Goal: Task Accomplishment & Management: Use online tool/utility

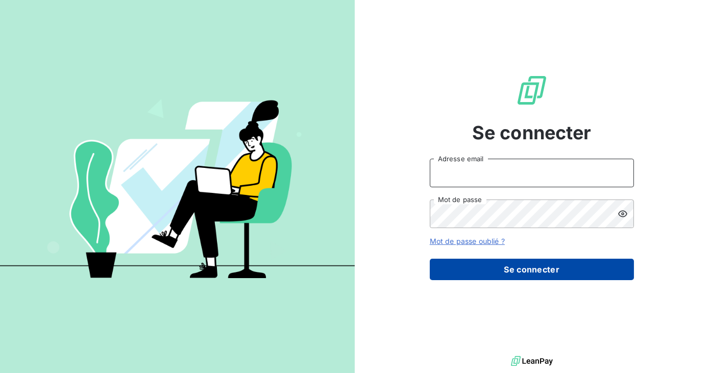
type input "[EMAIL_ADDRESS][DOMAIN_NAME]"
click at [523, 271] on button "Se connecter" at bounding box center [532, 269] width 204 height 21
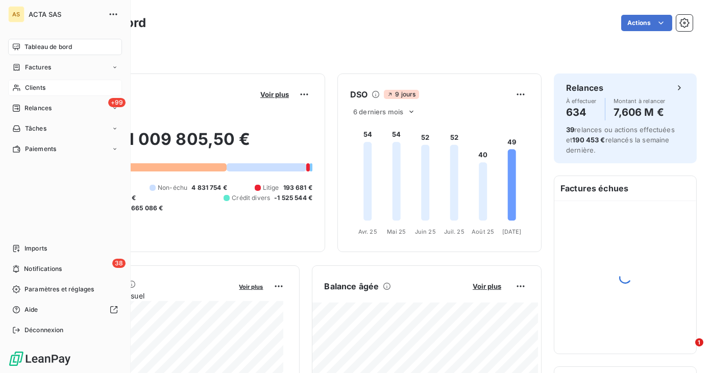
click at [39, 87] on span "Clients" at bounding box center [35, 87] width 20 height 9
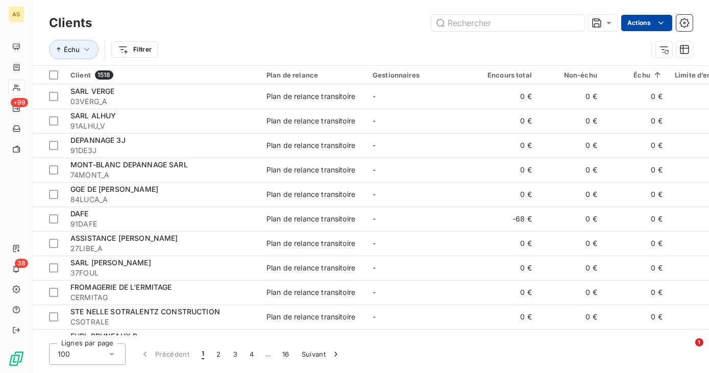
click at [650, 23] on html "AS +99 38 Clients Actions Échu Filtrer Client 1518 Plan de relance Gestionnaire…" at bounding box center [354, 186] width 709 height 373
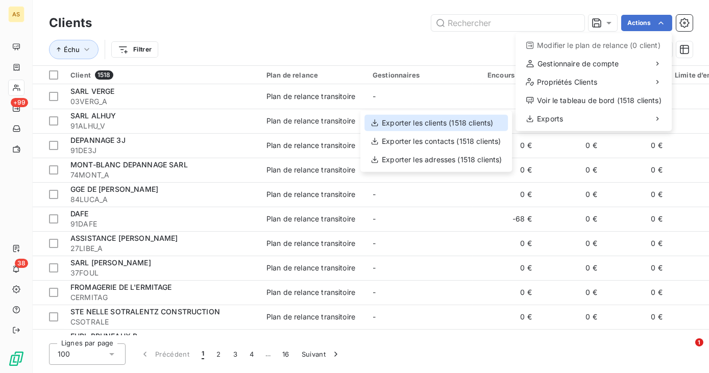
click at [456, 125] on div "Exporter les clients (1518 clients)" at bounding box center [435, 123] width 143 height 16
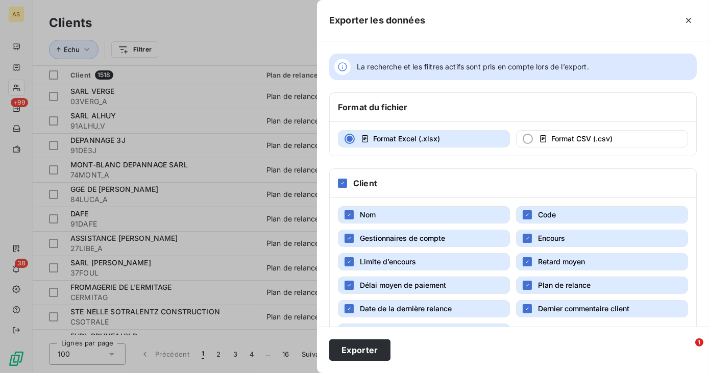
scroll to position [177, 0]
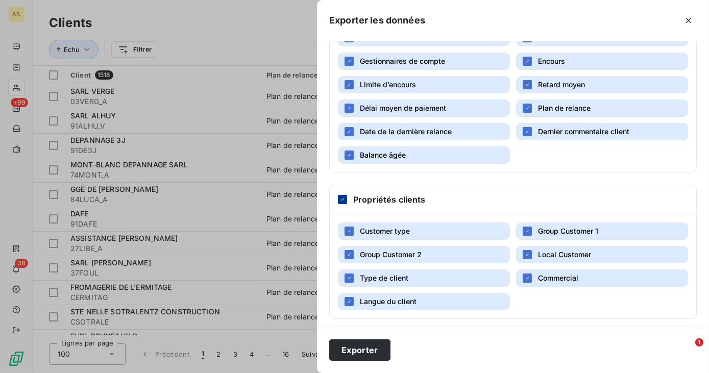
click at [344, 196] on icon at bounding box center [342, 199] width 6 height 6
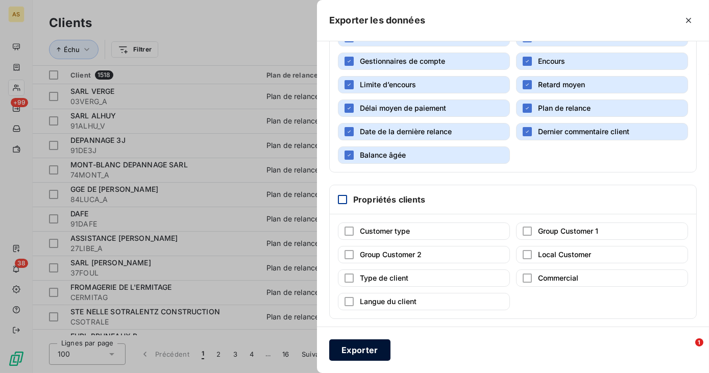
click at [369, 351] on button "Exporter" at bounding box center [359, 349] width 61 height 21
